Goal: Task Accomplishment & Management: Manage account settings

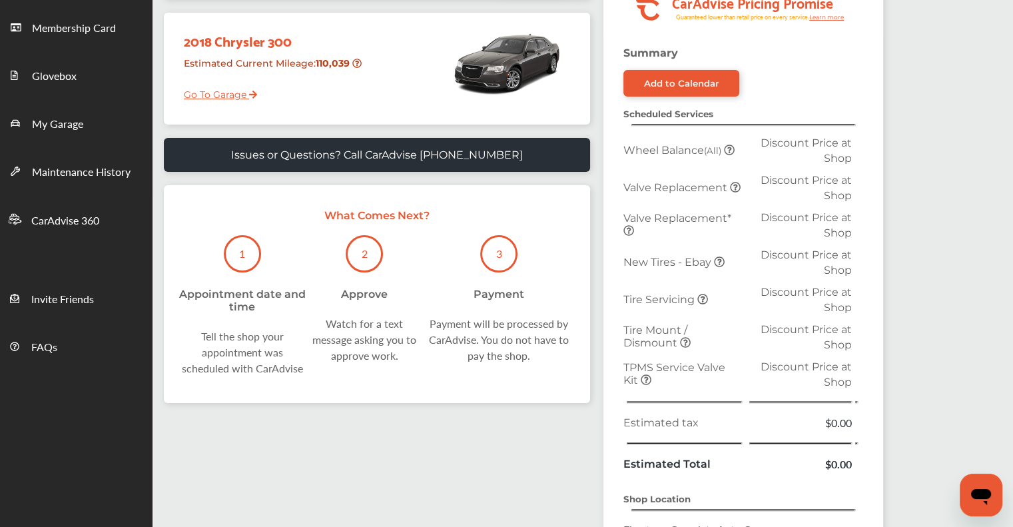
scroll to position [185, 0]
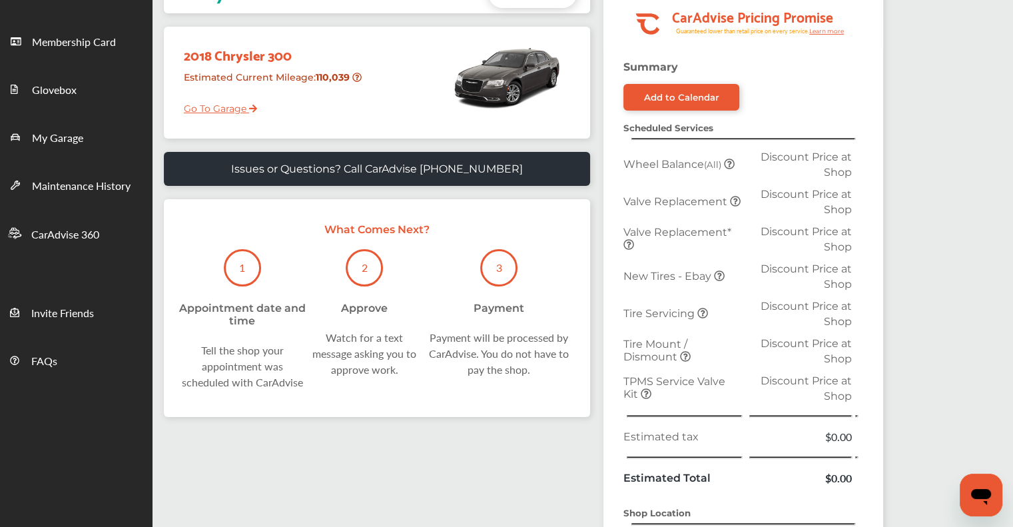
drag, startPoint x: 209, startPoint y: 111, endPoint x: 230, endPoint y: 81, distance: 36.8
click at [230, 81] on div "Estimated Current Mileage : 110,039" at bounding box center [271, 83] width 195 height 34
click at [210, 105] on link "Go To Garage" at bounding box center [215, 105] width 83 height 25
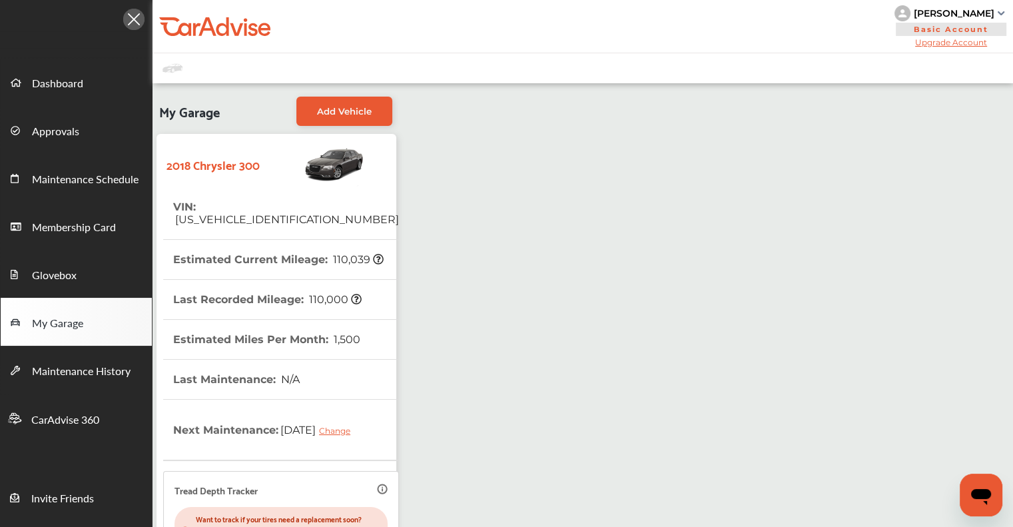
click at [257, 200] on span "[US_VEHICLE_IDENTIFICATION_NUMBER]" at bounding box center [286, 219] width 226 height 13
copy span "[US_VEHICLE_IDENTIFICATION_NUMBER]"
click at [513, 15] on div "[PERSON_NAME]" at bounding box center [951, 13] width 113 height 16
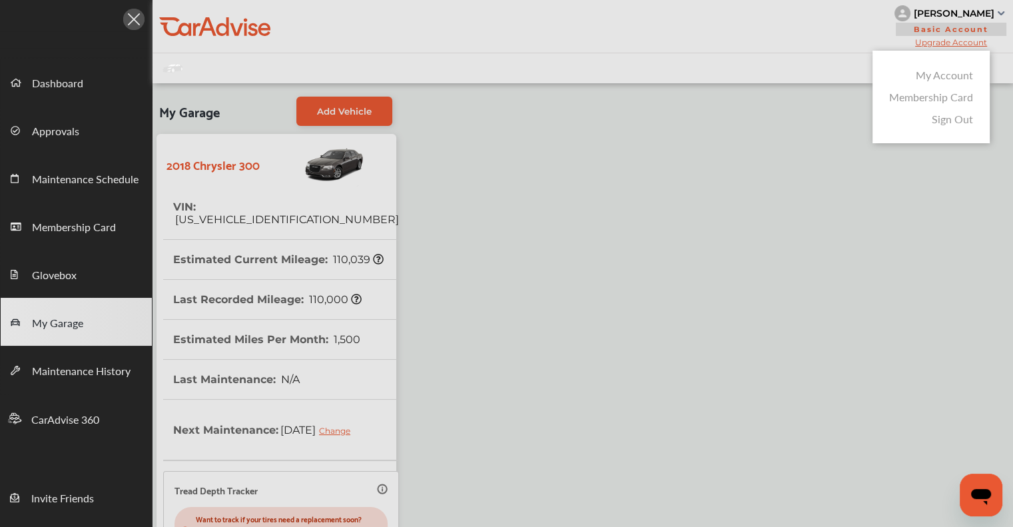
click at [513, 101] on link "Membership Card" at bounding box center [931, 96] width 84 height 15
